Goal: Task Accomplishment & Management: Manage account settings

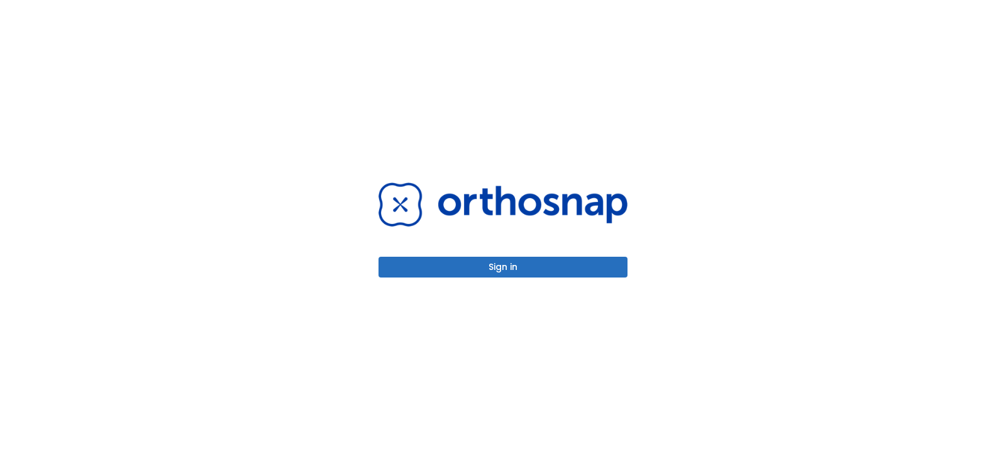
click at [486, 277] on button "Sign in" at bounding box center [503, 267] width 249 height 21
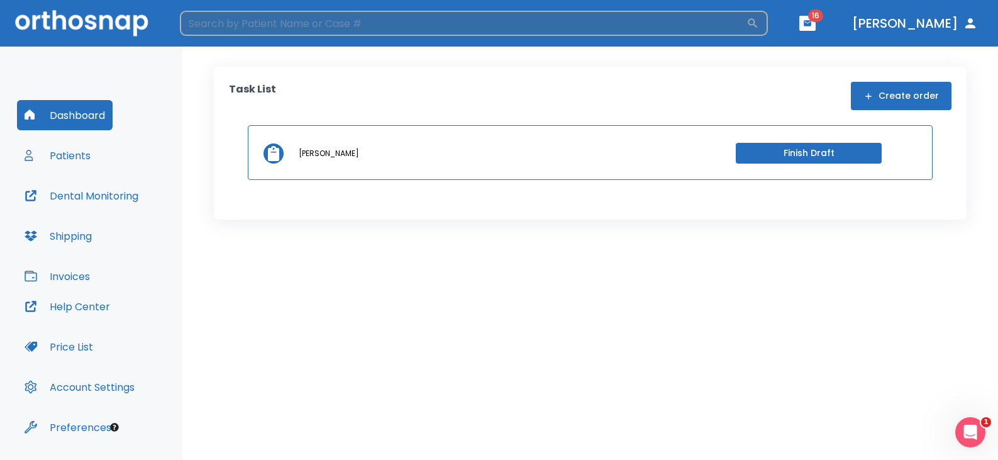
click at [451, 30] on input "search" at bounding box center [463, 23] width 567 height 25
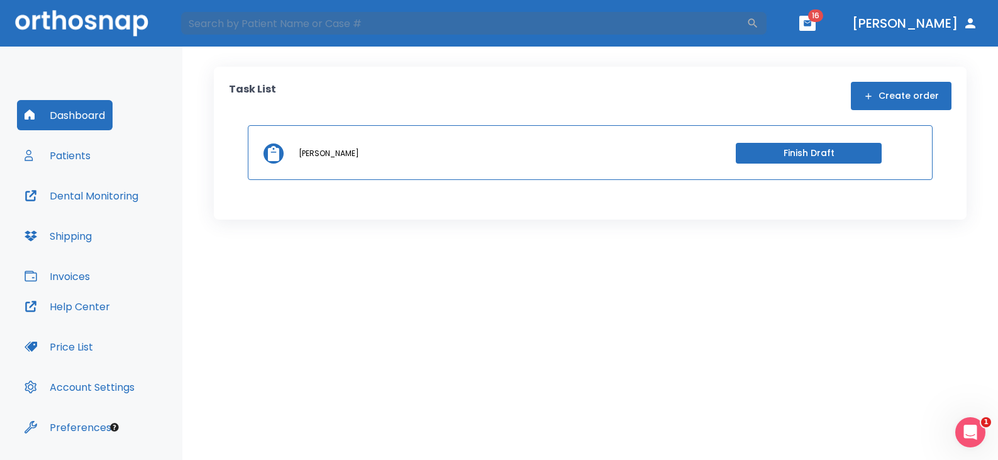
type input "[PERSON_NAME]"
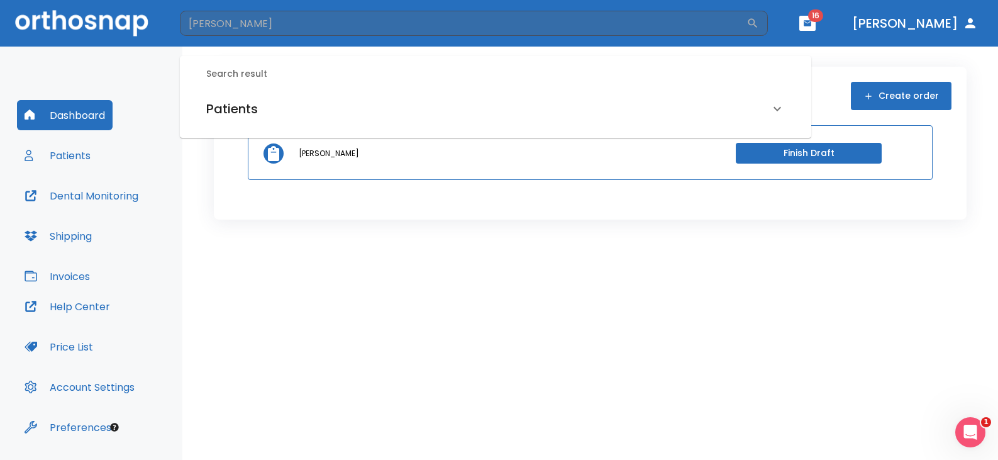
click at [225, 107] on h6 "Patients" at bounding box center [232, 109] width 52 height 20
click at [246, 153] on h6 "[PERSON_NAME] (Hold)" at bounding box center [496, 153] width 574 height 18
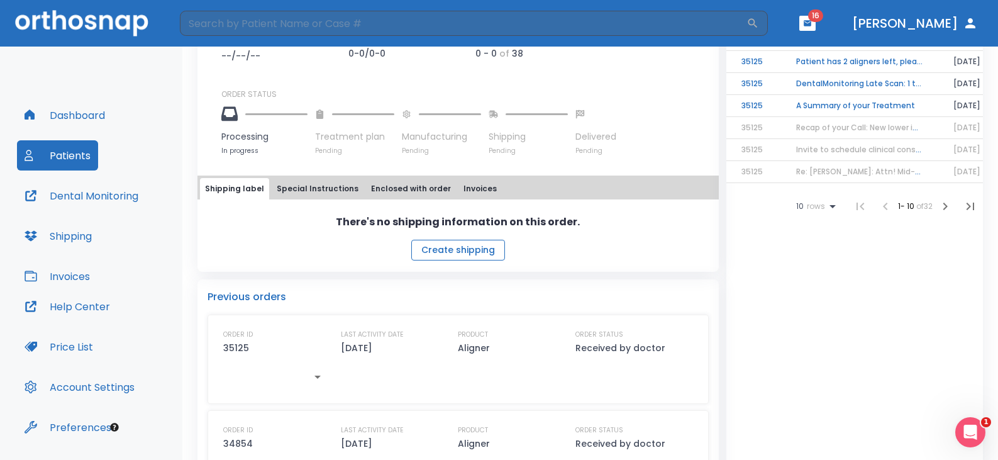
scroll to position [377, 0]
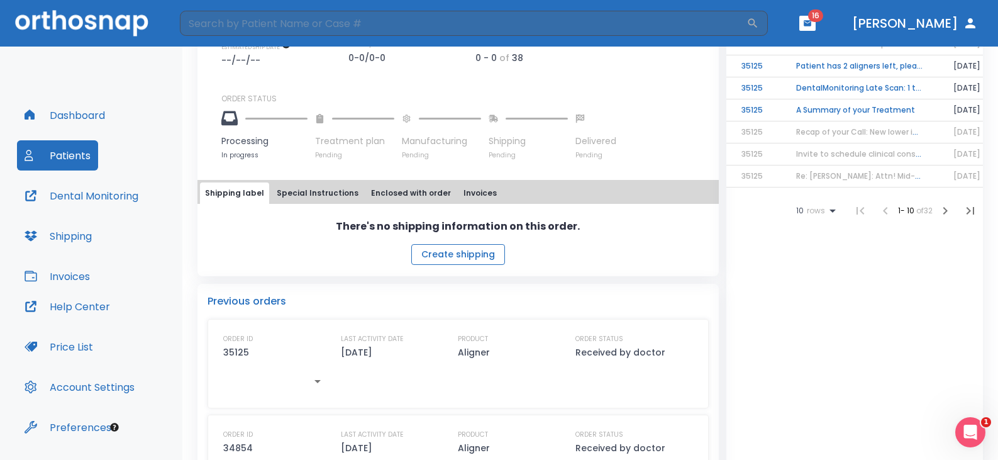
click at [479, 252] on button "Create shipping" at bounding box center [458, 254] width 94 height 21
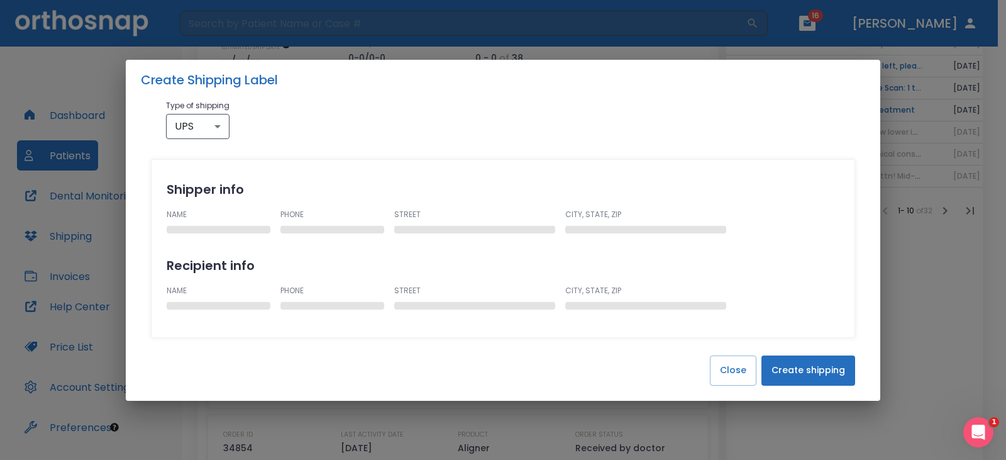
click at [784, 374] on button "Create shipping" at bounding box center [809, 370] width 94 height 30
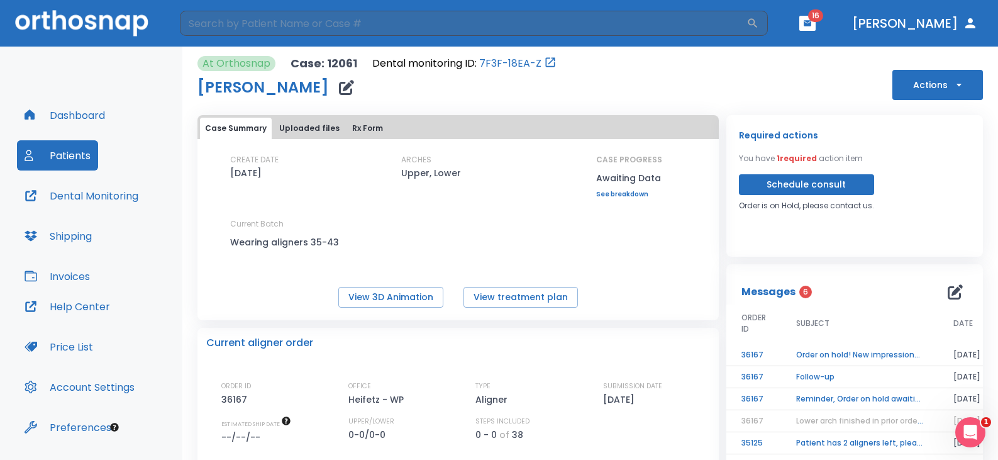
scroll to position [0, 0]
click at [292, 131] on button "Uploaded files" at bounding box center [309, 128] width 70 height 21
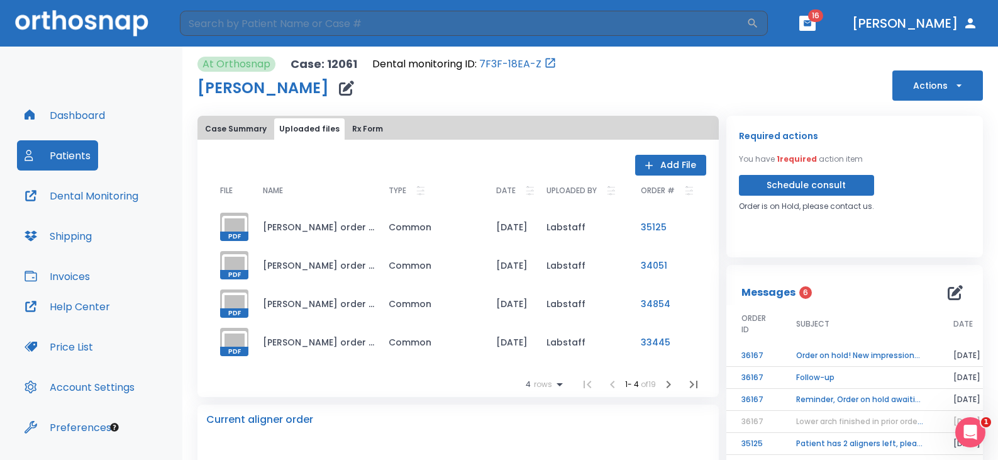
click at [655, 167] on button "Add File" at bounding box center [670, 165] width 71 height 21
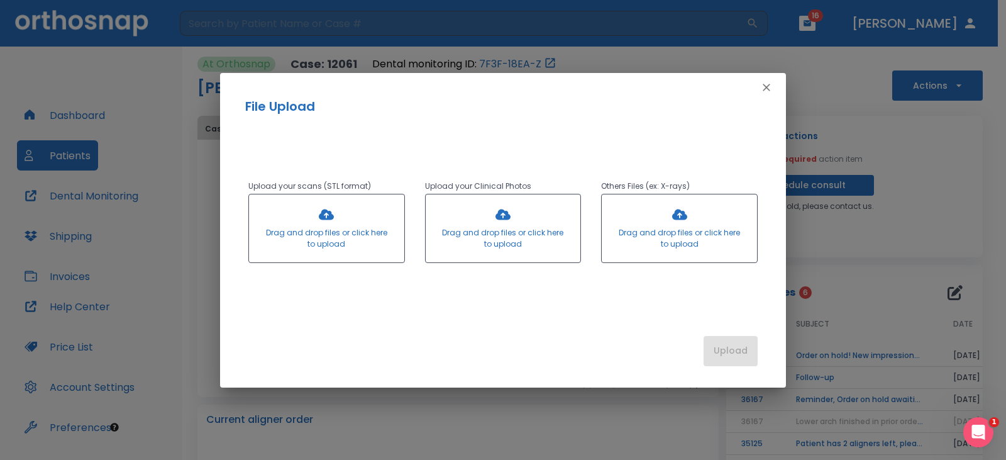
click at [323, 204] on div at bounding box center [326, 228] width 155 height 68
click at [504, 218] on div at bounding box center [503, 228] width 155 height 68
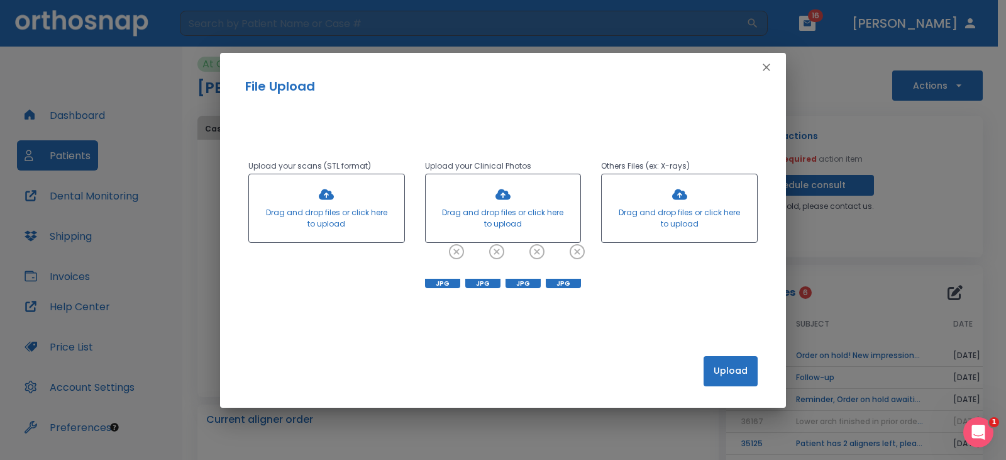
click at [723, 364] on button "Upload" at bounding box center [731, 371] width 54 height 30
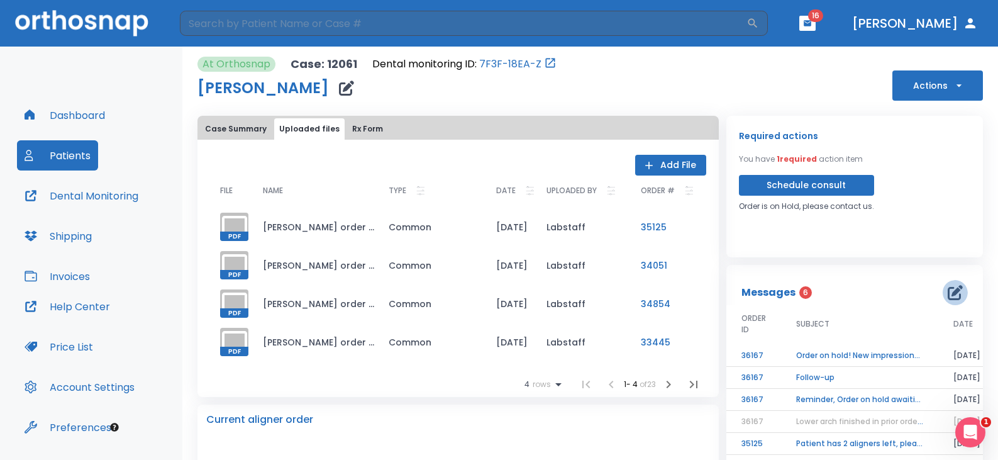
click at [948, 290] on icon "button" at bounding box center [955, 292] width 15 height 15
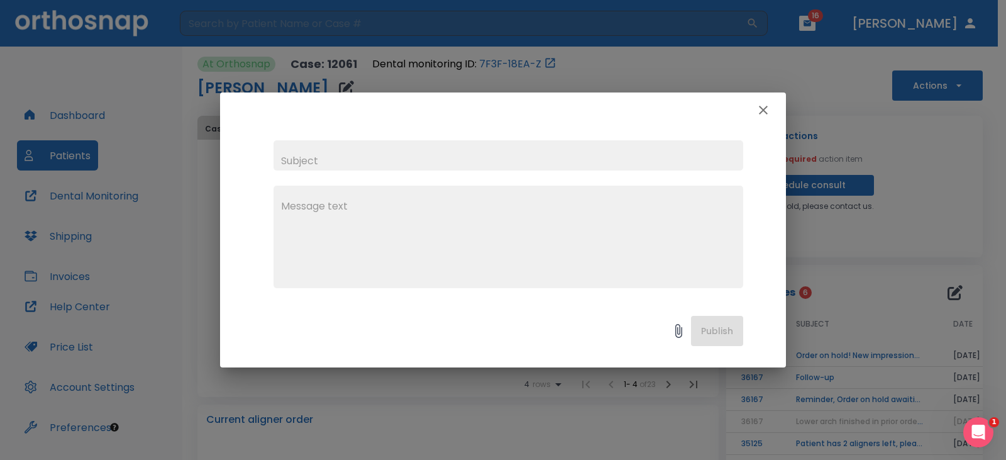
click at [399, 169] on input "text" at bounding box center [509, 155] width 470 height 30
type input "Photos"
click at [341, 239] on textarea at bounding box center [508, 242] width 455 height 87
type textarea "Photos sent"
click at [706, 336] on button "Publish" at bounding box center [717, 331] width 52 height 30
